Goal: Transaction & Acquisition: Subscribe to service/newsletter

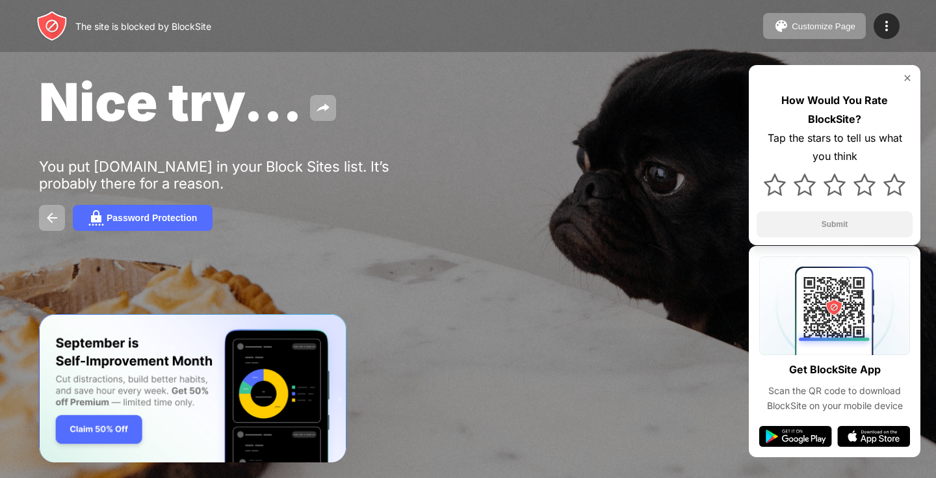
click at [65, 28] on img at bounding box center [51, 25] width 31 height 31
click at [911, 76] on img at bounding box center [907, 78] width 10 height 10
drag, startPoint x: 110, startPoint y: 10, endPoint x: 112, endPoint y: 18, distance: 8.0
click at [115, 14] on div "The site is blocked by BlockSite Customize Page Edit Block List Redirect Custom…" at bounding box center [468, 26] width 936 height 52
click at [111, 25] on div "The site is blocked by BlockSite" at bounding box center [143, 26] width 136 height 11
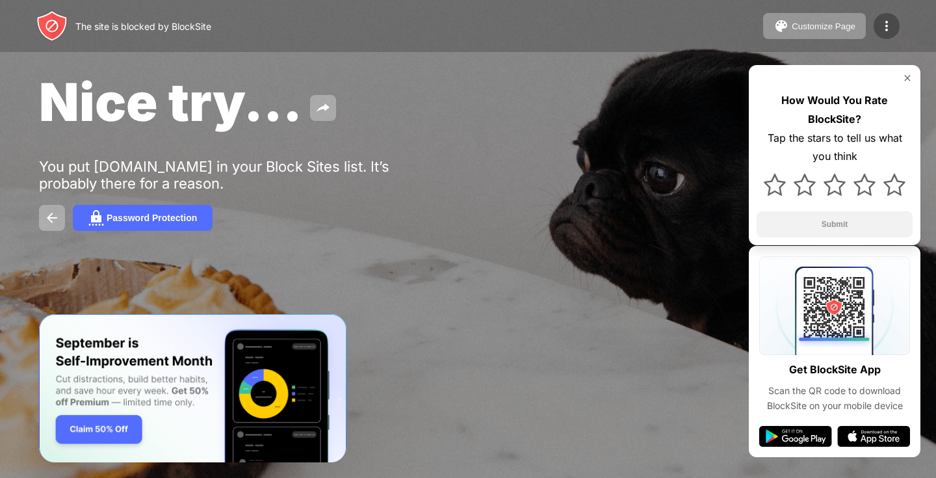
click at [887, 26] on img at bounding box center [887, 26] width 16 height 16
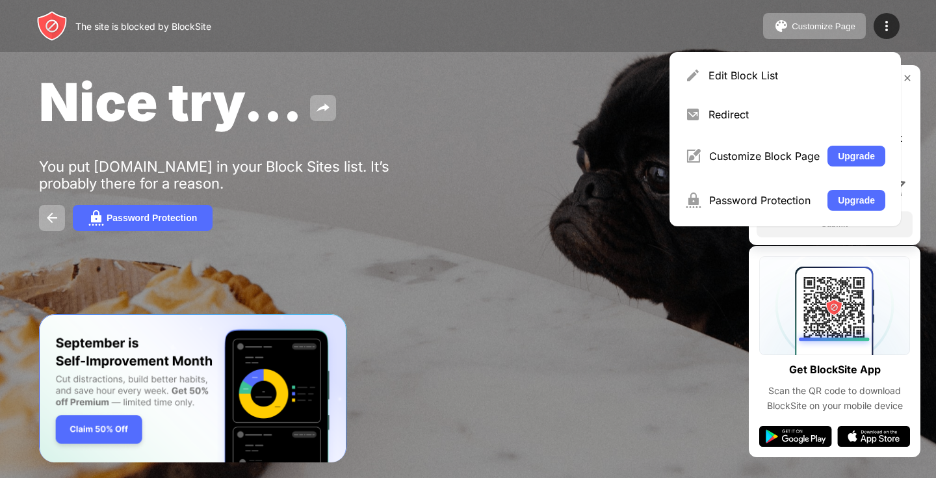
click at [935, 49] on div "The site is blocked by BlockSite Customize Page Edit Block List Redirect Custom…" at bounding box center [468, 26] width 936 height 52
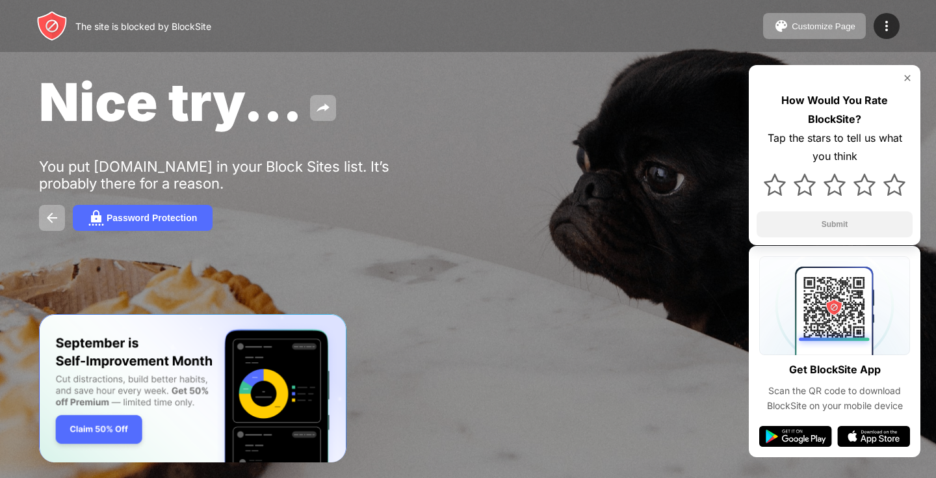
drag, startPoint x: 905, startPoint y: 34, endPoint x: 914, endPoint y: 20, distance: 16.9
click at [906, 33] on div "The site is blocked by BlockSite Customize Page Edit Block List Redirect Custom…" at bounding box center [468, 26] width 936 height 52
click at [112, 222] on div "Password Protection" at bounding box center [152, 218] width 90 height 10
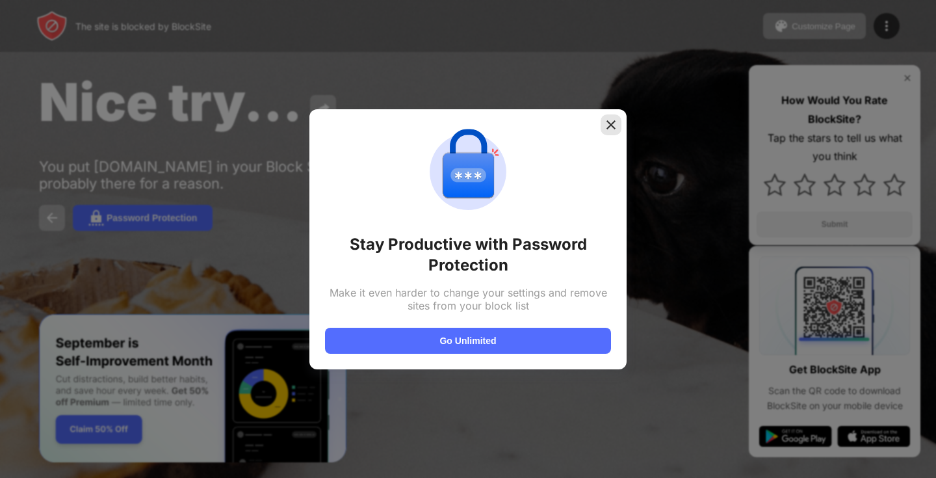
click at [605, 115] on div at bounding box center [611, 124] width 21 height 21
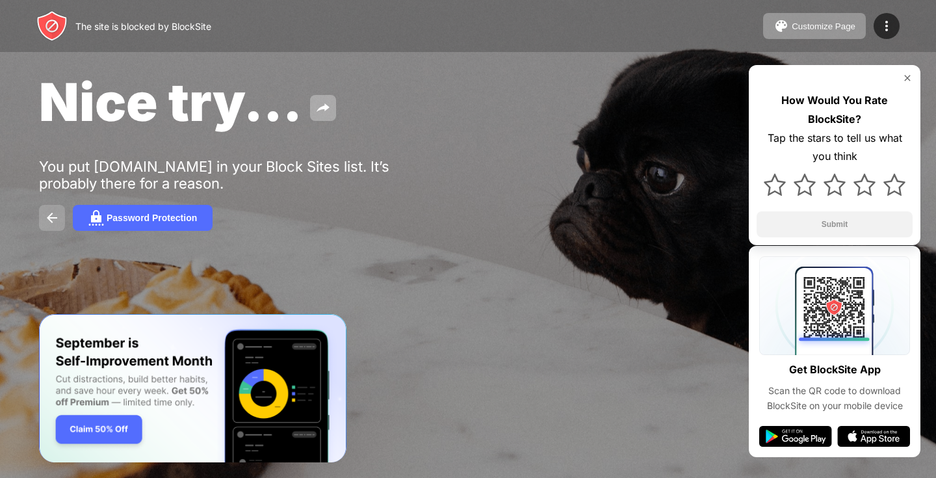
click at [47, 219] on img at bounding box center [52, 218] width 16 height 16
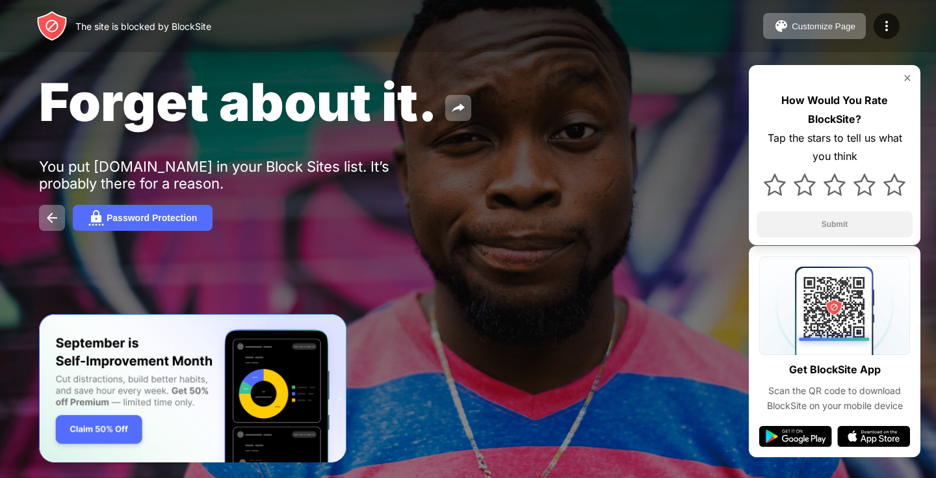
click at [904, 73] on div "How Would You Rate BlockSite? Tap the stars to tell us what you think Submit" at bounding box center [835, 155] width 172 height 180
click at [911, 75] on img at bounding box center [907, 78] width 10 height 10
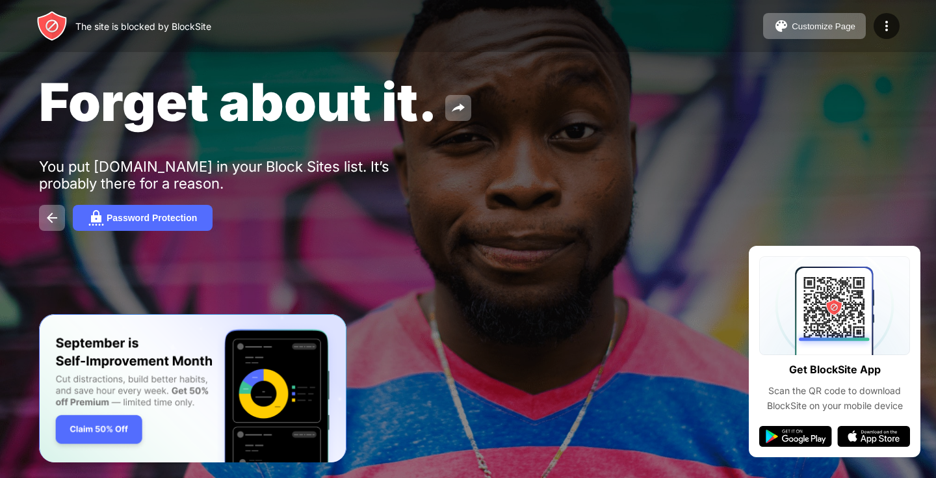
click at [786, 425] on div at bounding box center [834, 432] width 151 height 29
click at [788, 433] on img at bounding box center [795, 436] width 73 height 21
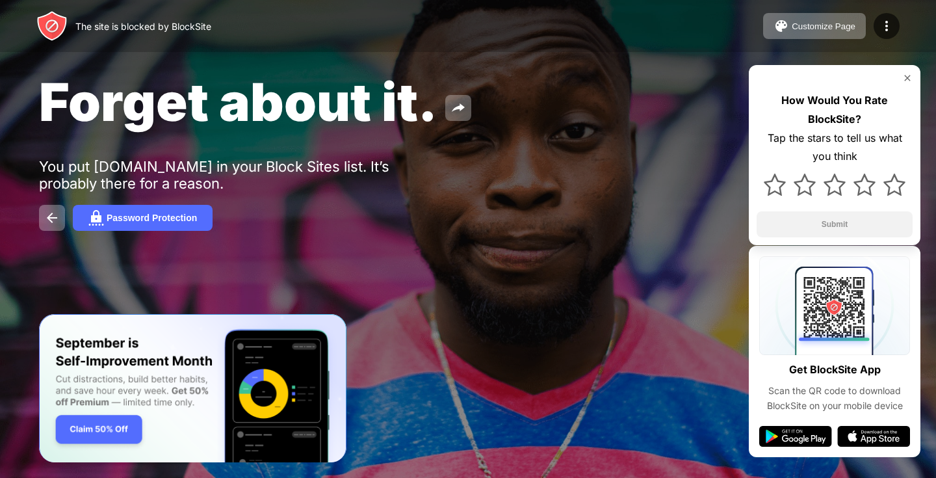
click at [659, 148] on div "Forget about it. You put [DOMAIN_NAME] in your Block Sites list. It’s probably …" at bounding box center [468, 150] width 936 height 301
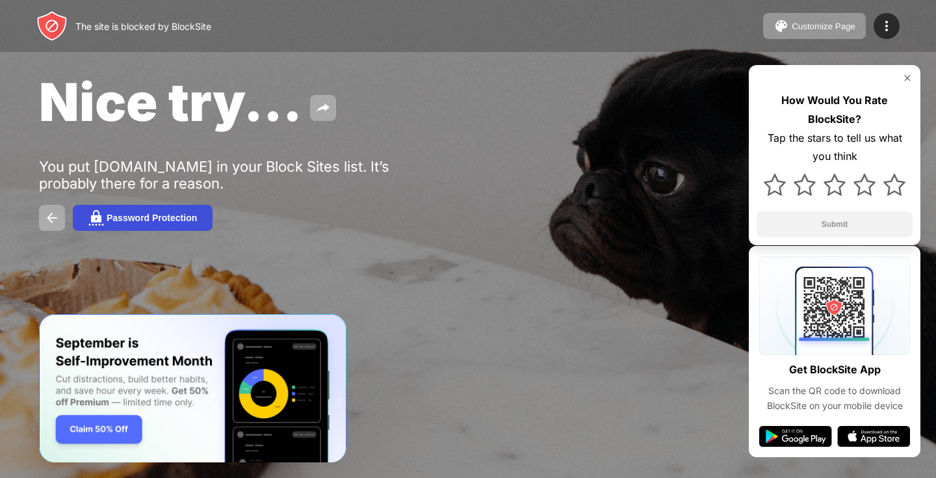
click at [144, 222] on div "Password Protection" at bounding box center [152, 218] width 90 height 10
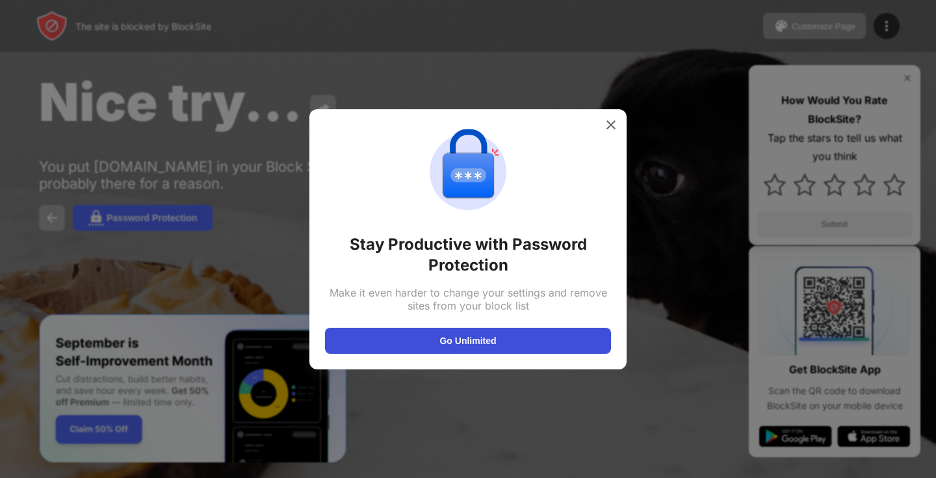
click at [508, 344] on button "Go Unlimited" at bounding box center [468, 341] width 286 height 26
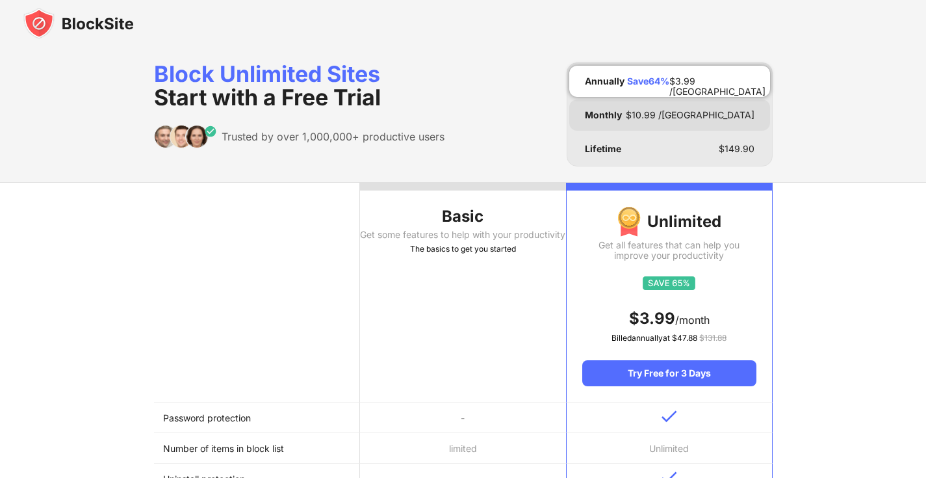
click at [736, 101] on div "Monthly $ 10.99 /MO" at bounding box center [669, 114] width 201 height 31
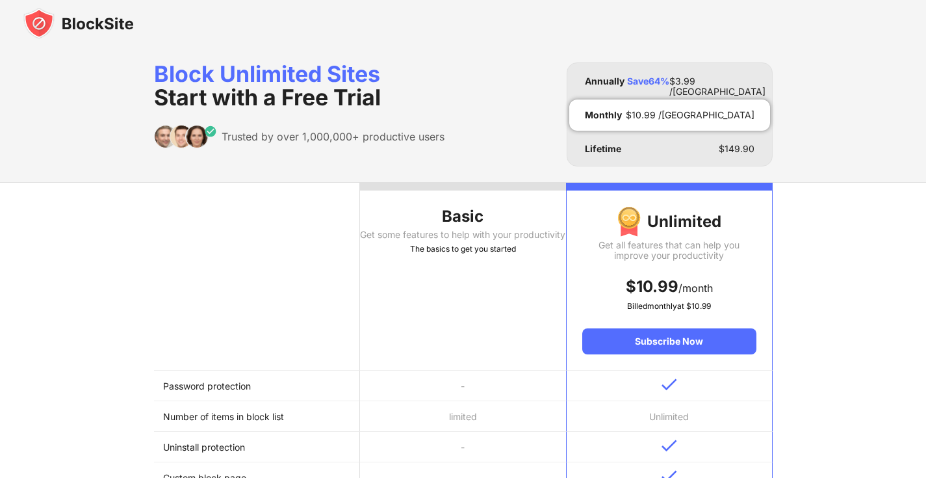
click at [282, 151] on div "Block Unlimited Sites Start with a Free Trial Trusted by over 1,000,000+ produc…" at bounding box center [299, 114] width 291 height 104
click at [317, 385] on td "Password protection" at bounding box center [257, 385] width 206 height 31
drag, startPoint x: 493, startPoint y: 443, endPoint x: 582, endPoint y: 433, distance: 89.6
click at [536, 443] on td "-" at bounding box center [463, 447] width 206 height 31
click at [662, 333] on div "Subscribe Now" at bounding box center [669, 341] width 174 height 26
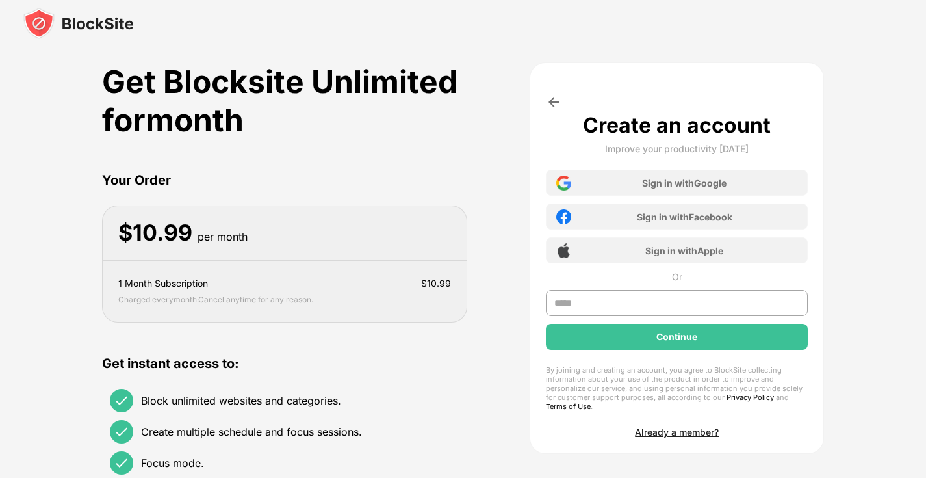
click at [555, 99] on img at bounding box center [554, 102] width 16 height 16
